Goal: Information Seeking & Learning: Check status

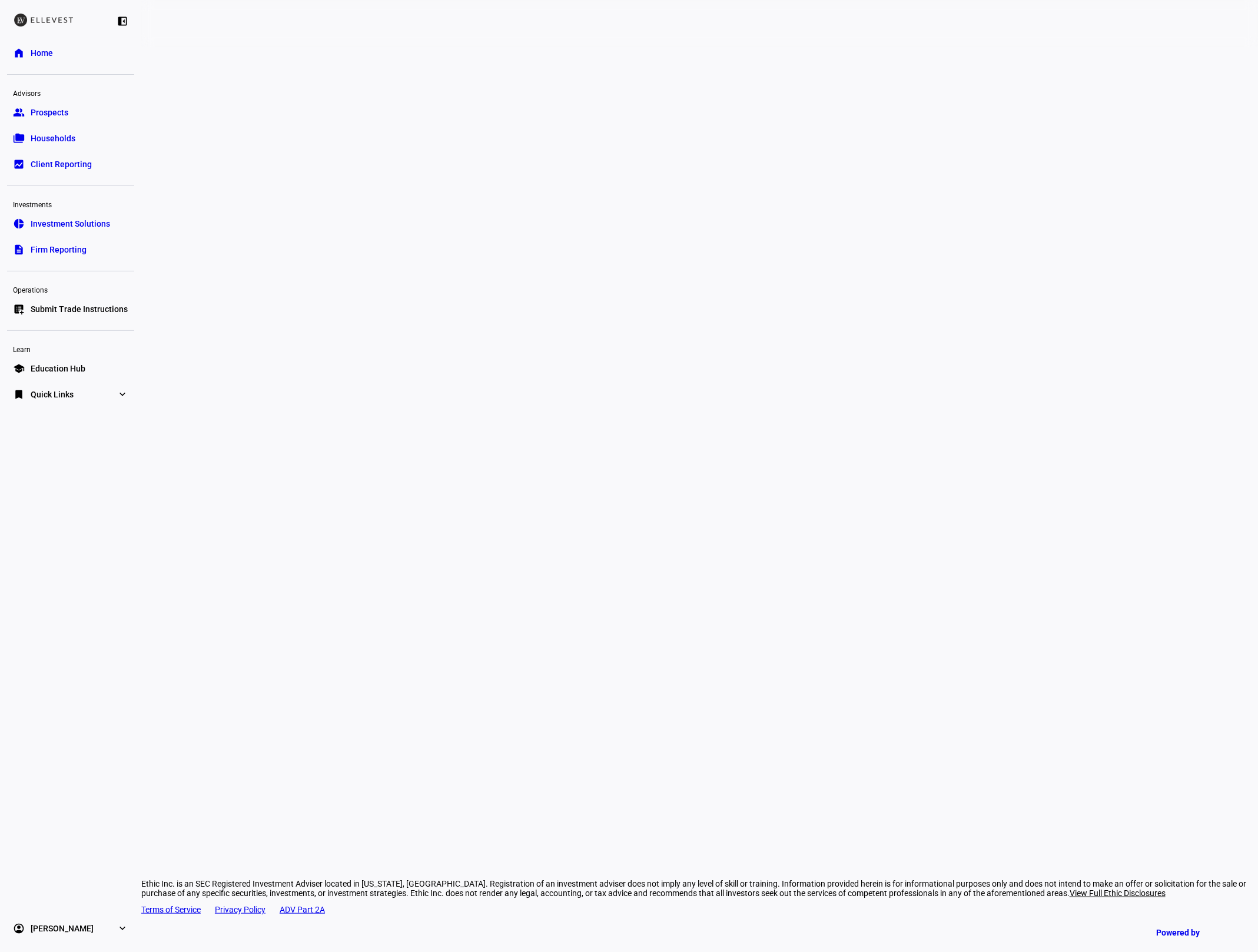
click at [43, 111] on span "Prospects" at bounding box center [49, 112] width 37 height 12
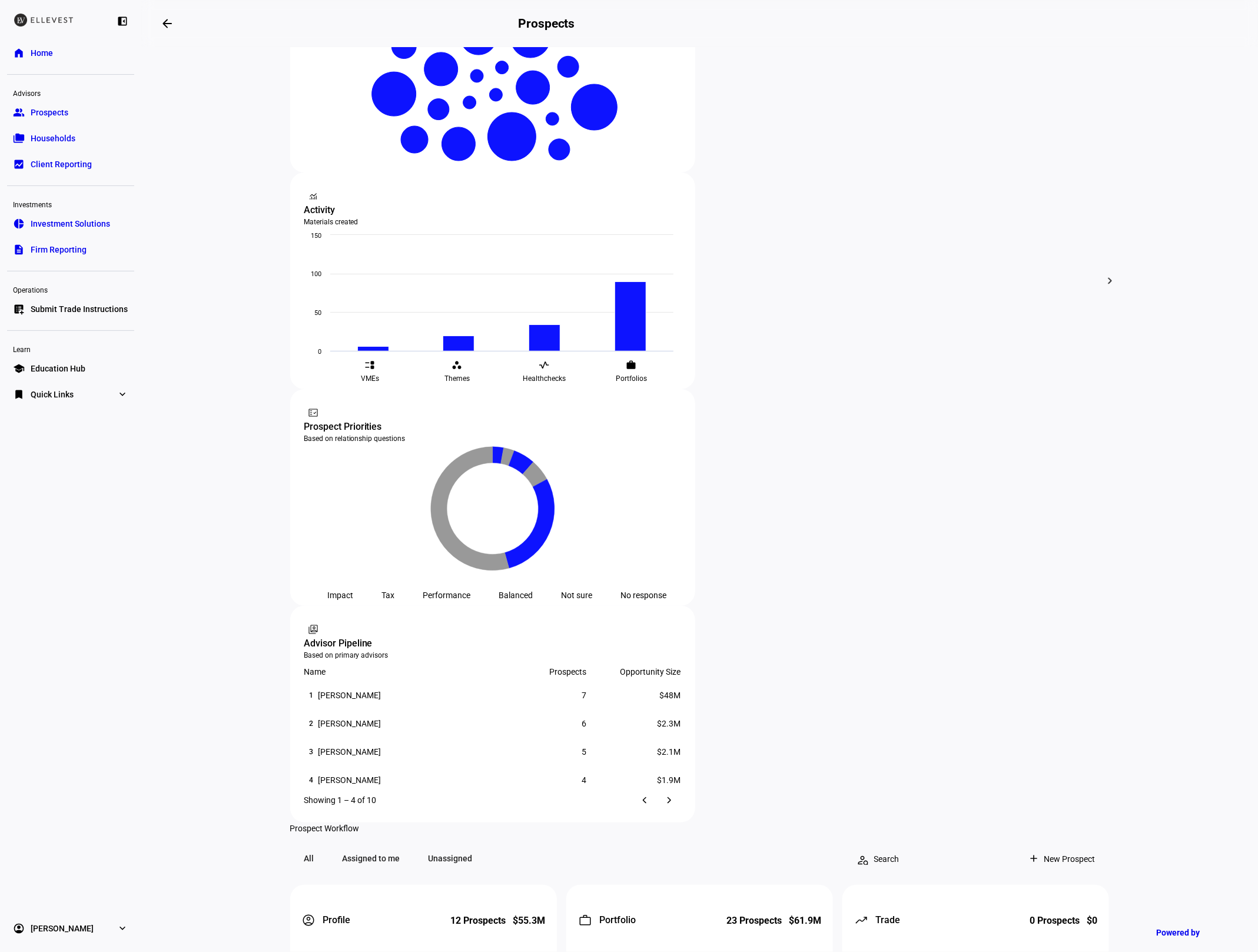
scroll to position [215, 0]
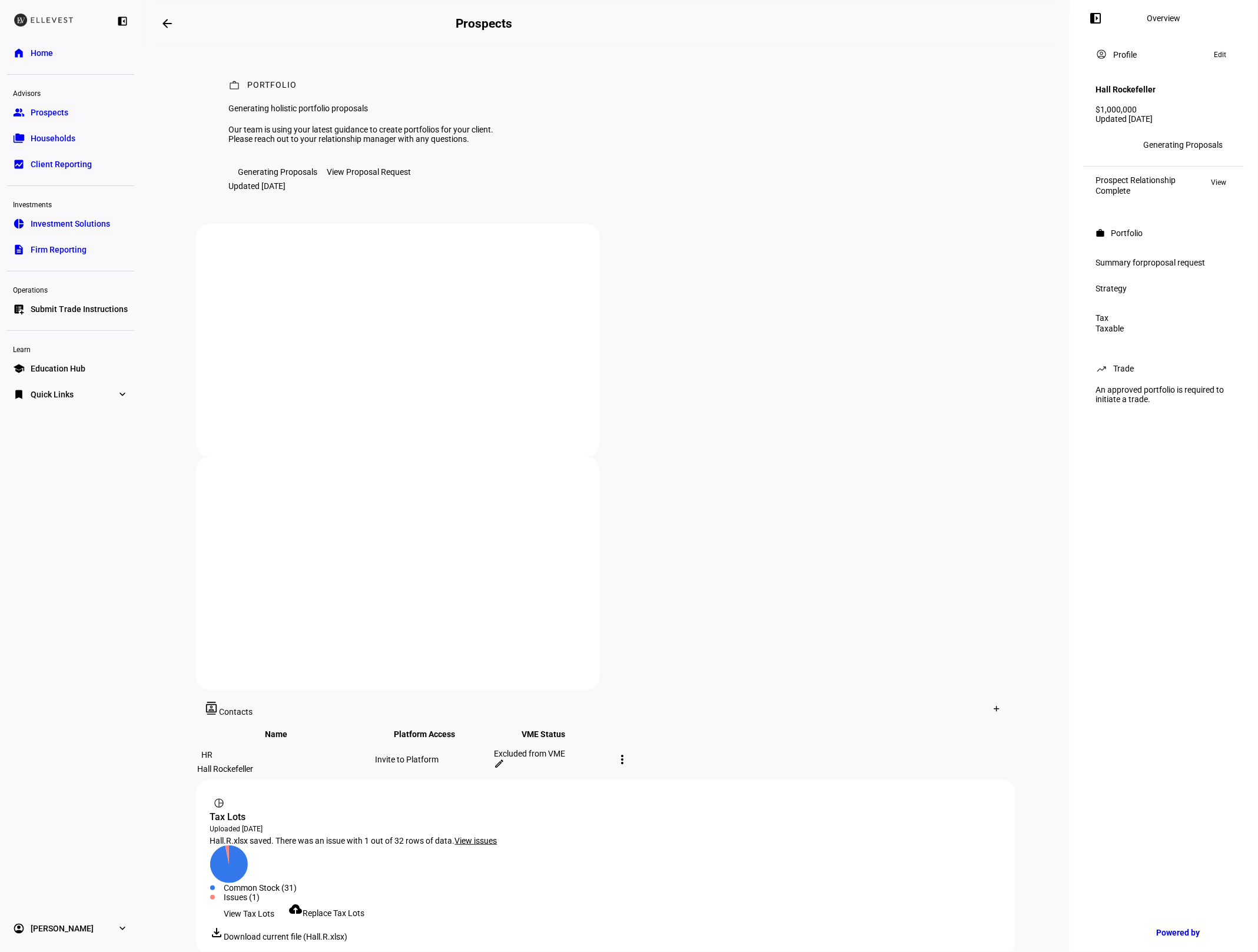
scroll to position [61, 0]
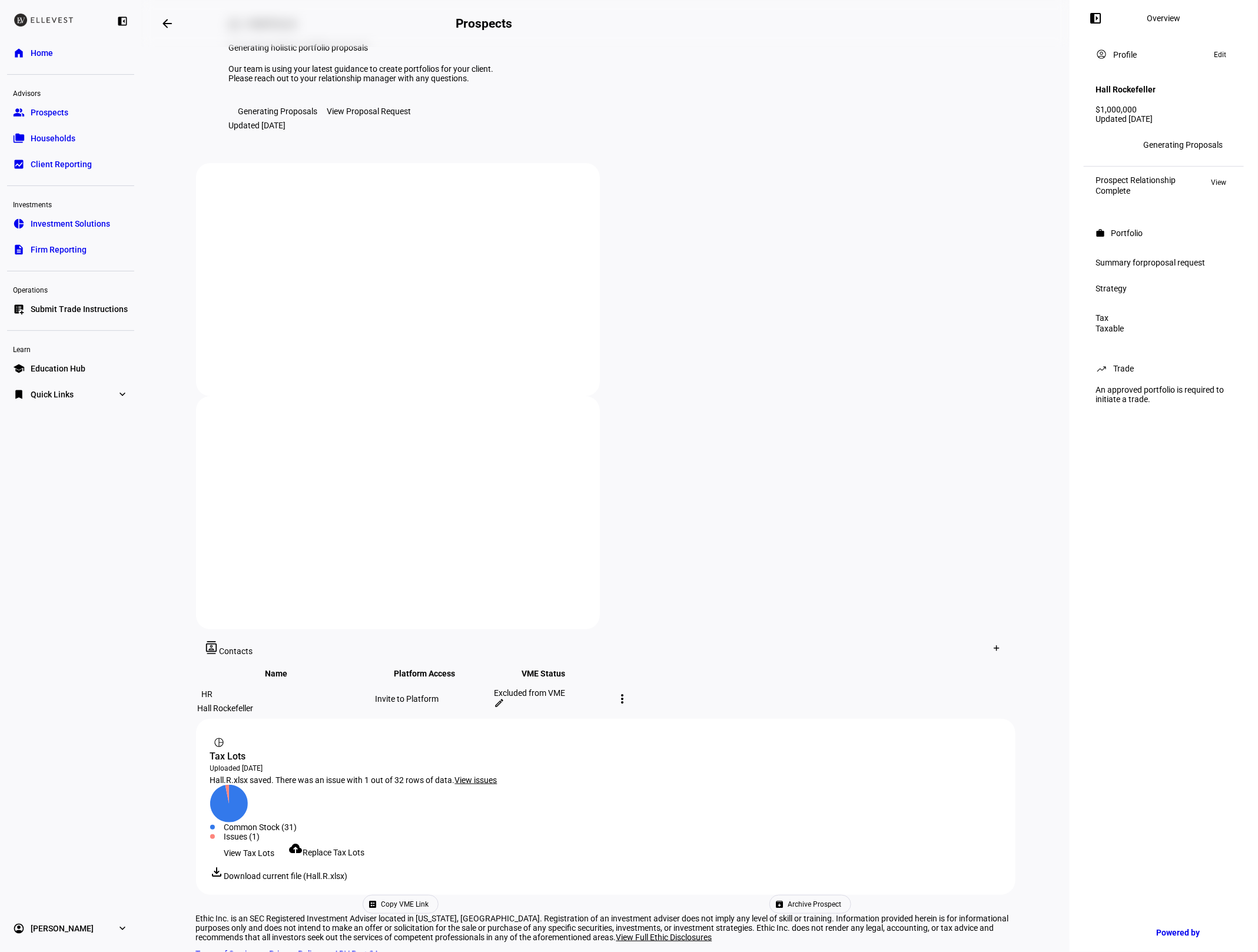
click at [234, 841] on span "View Tax Lots" at bounding box center [249, 853] width 51 height 23
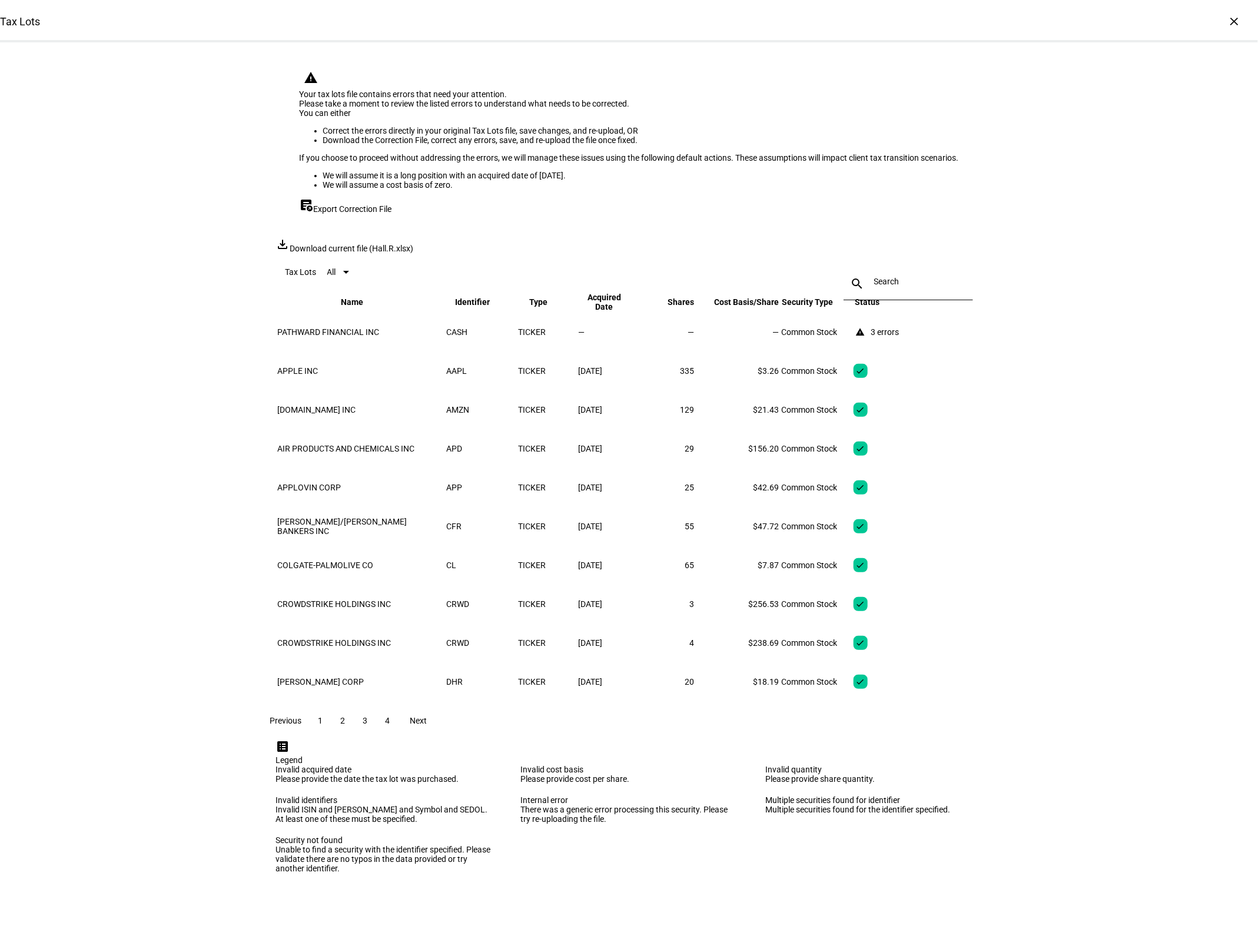
click at [345, 725] on span "2" at bounding box center [343, 720] width 4 height 10
click at [376, 735] on span at bounding box center [365, 720] width 21 height 29
click at [398, 735] on span at bounding box center [388, 720] width 21 height 29
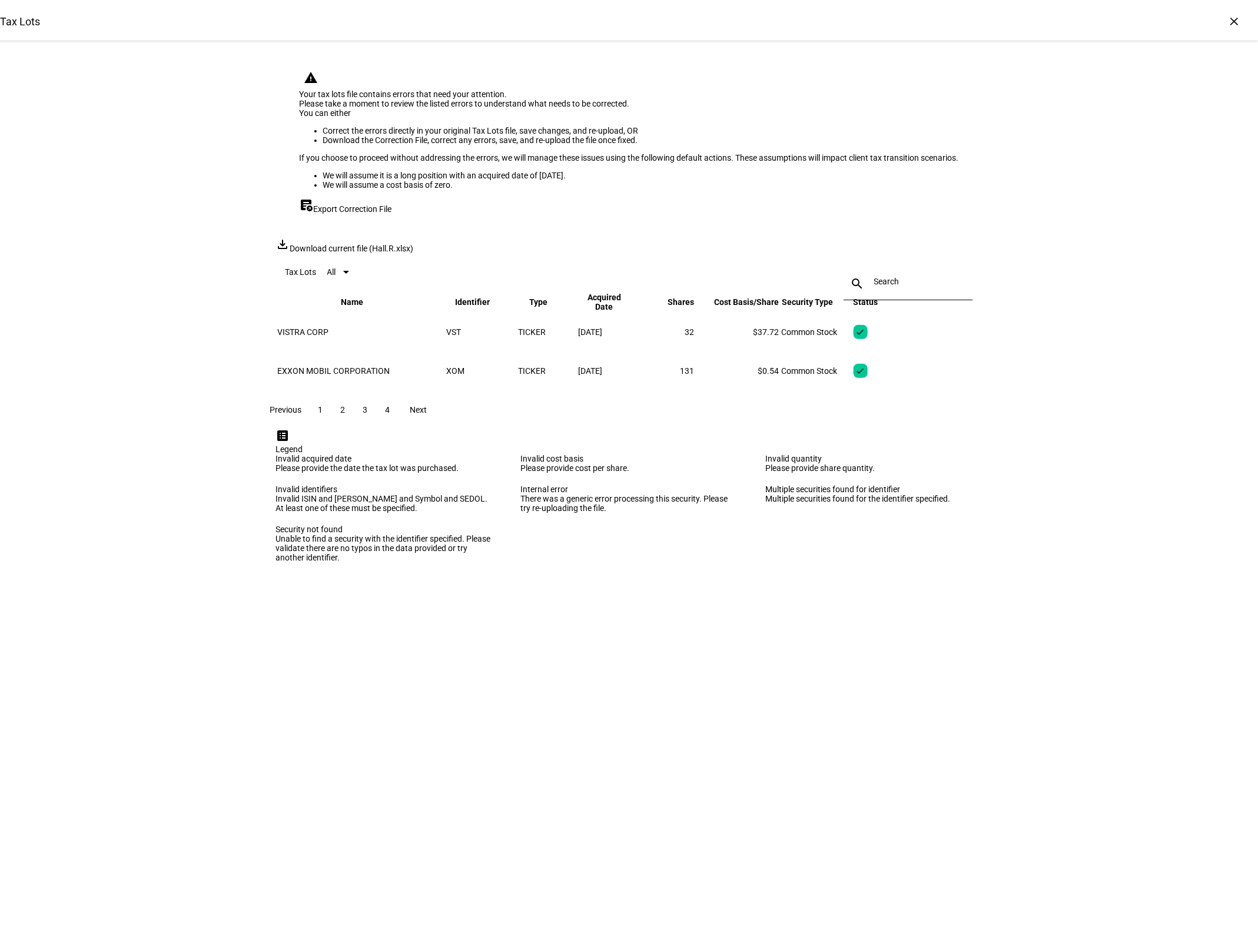
click at [368, 414] on span "3" at bounding box center [365, 409] width 4 height 10
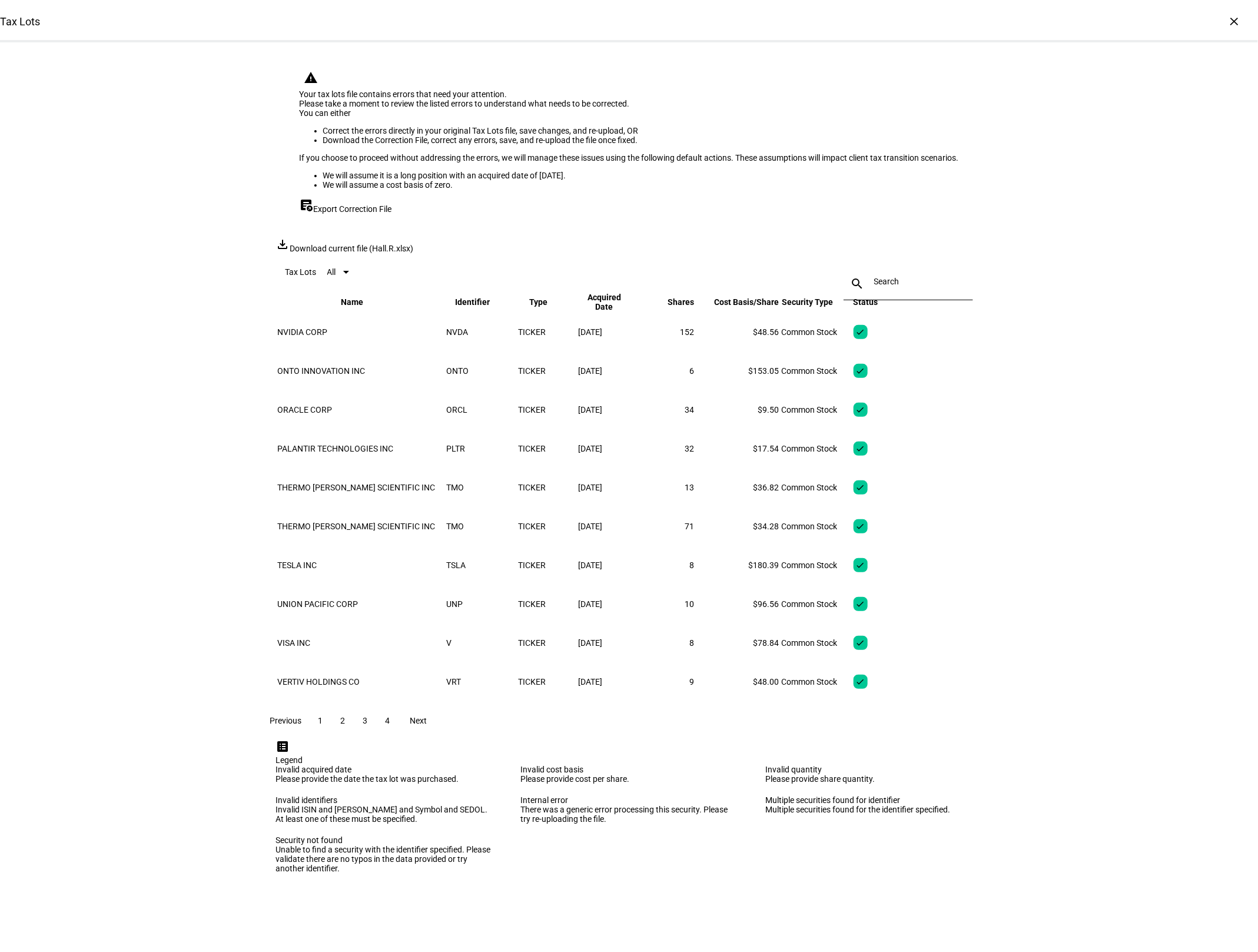
click at [345, 725] on span "2" at bounding box center [343, 720] width 4 height 10
click at [332, 735] on span at bounding box center [321, 720] width 21 height 29
click at [900, 351] on td "warning 3 errors" at bounding box center [877, 332] width 47 height 37
click at [900, 337] on div "3 errors" at bounding box center [885, 332] width 29 height 10
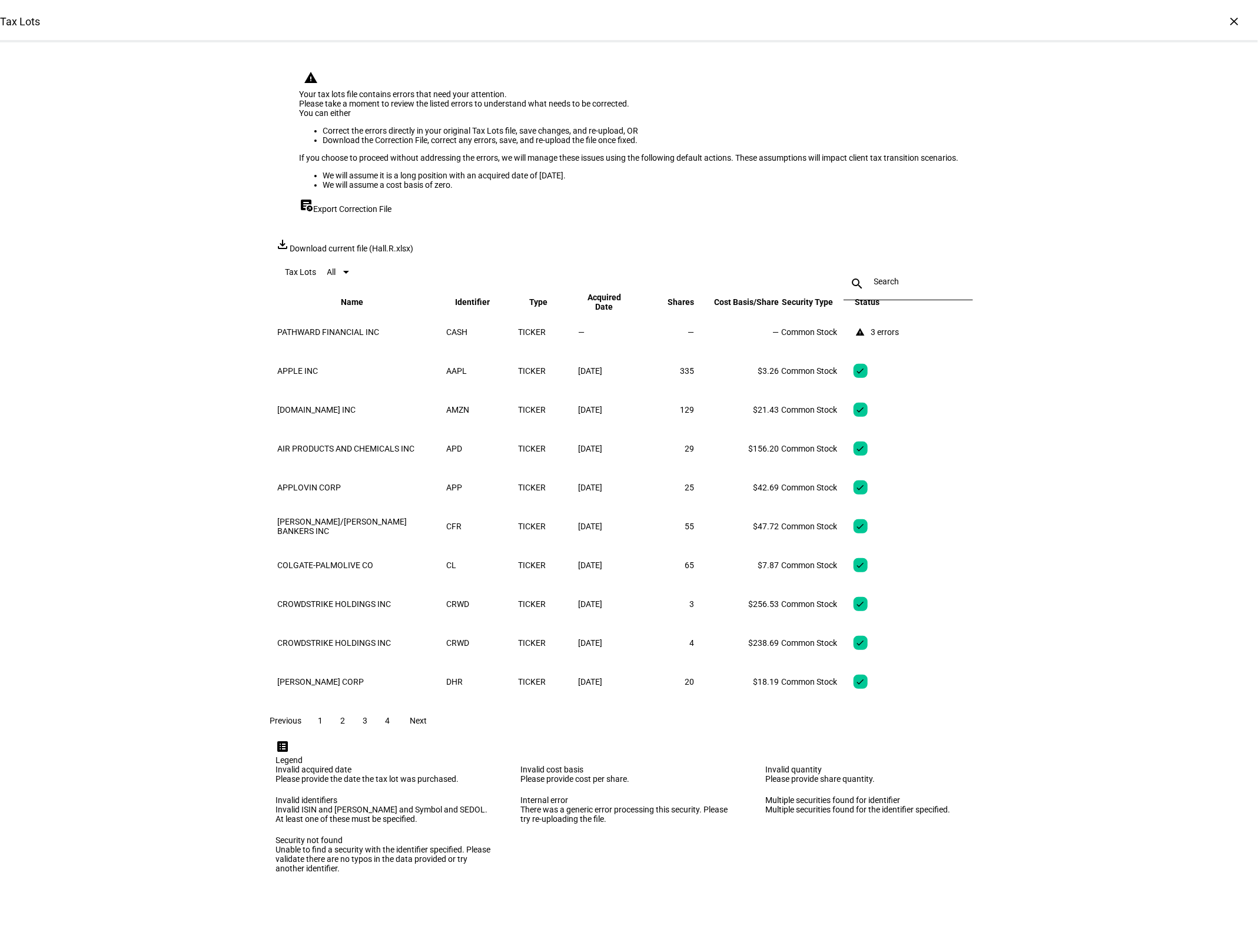
click at [866, 337] on mat-icon "warning" at bounding box center [860, 332] width 10 height 10
click at [345, 725] on span "2" at bounding box center [343, 720] width 4 height 10
click at [368, 725] on span "3" at bounding box center [365, 720] width 4 height 10
click at [390, 725] on span "4" at bounding box center [388, 720] width 4 height 10
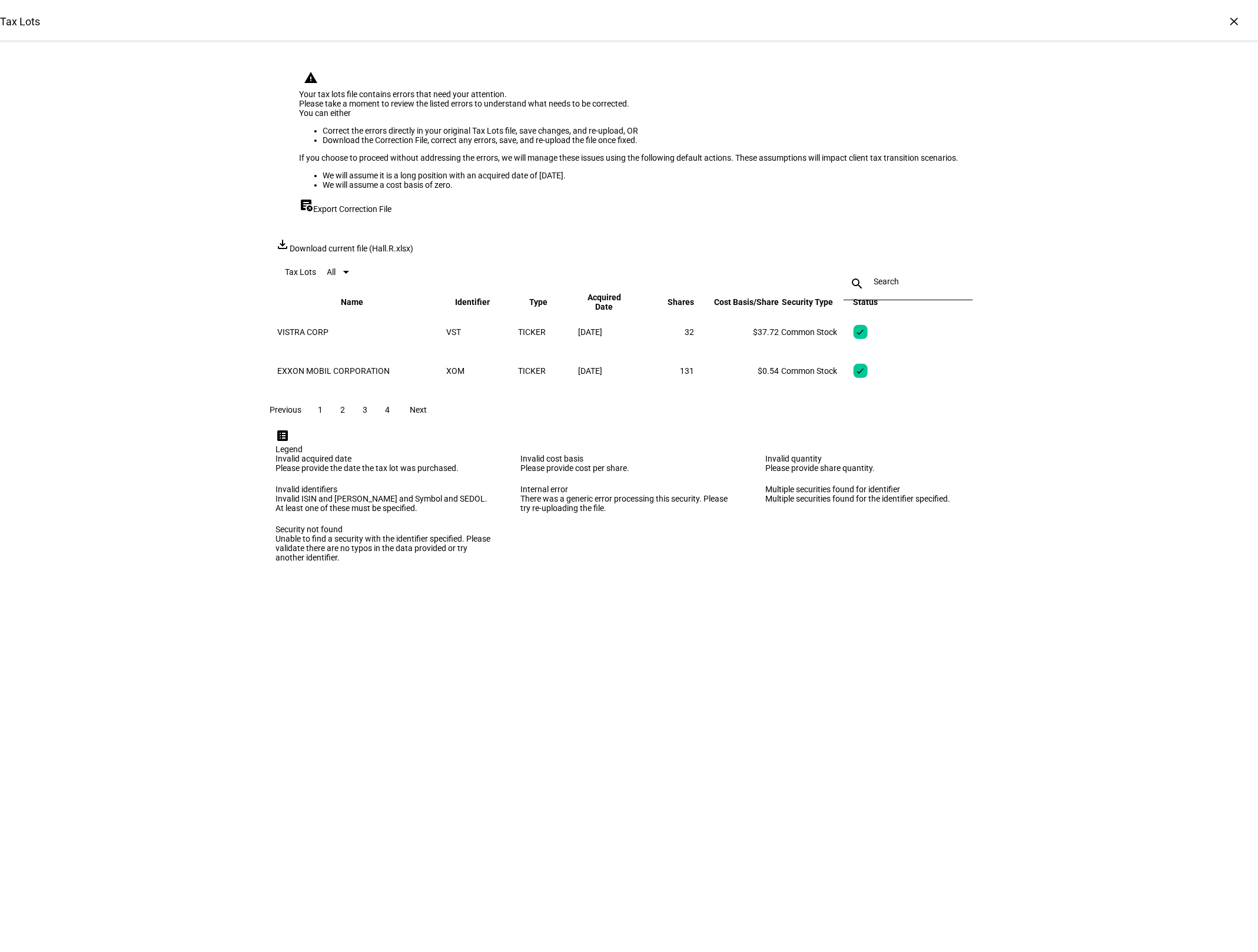
click at [323, 414] on span "1" at bounding box center [321, 409] width 4 height 10
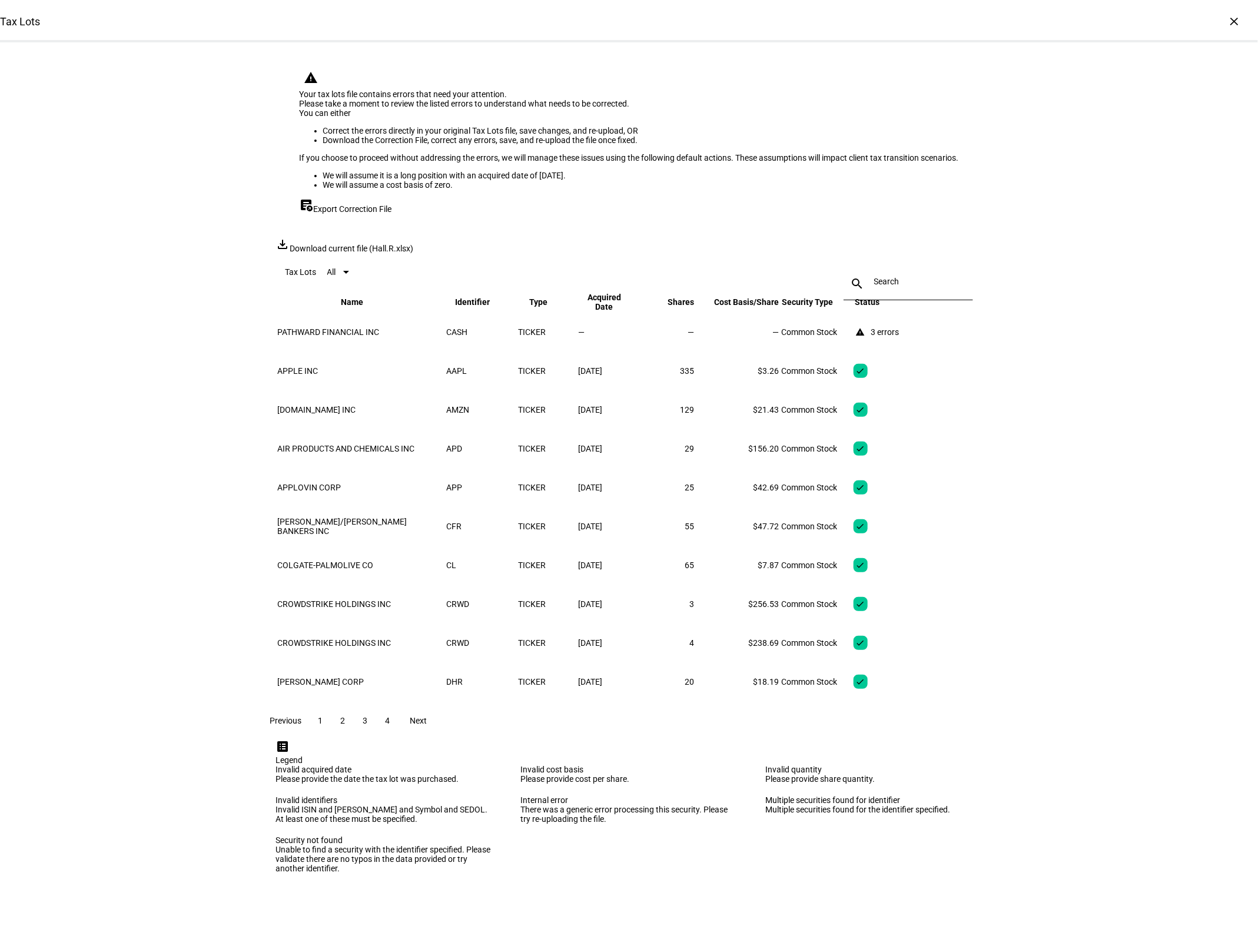
scroll to position [53, 0]
